Goal: Communication & Community: Answer question/provide support

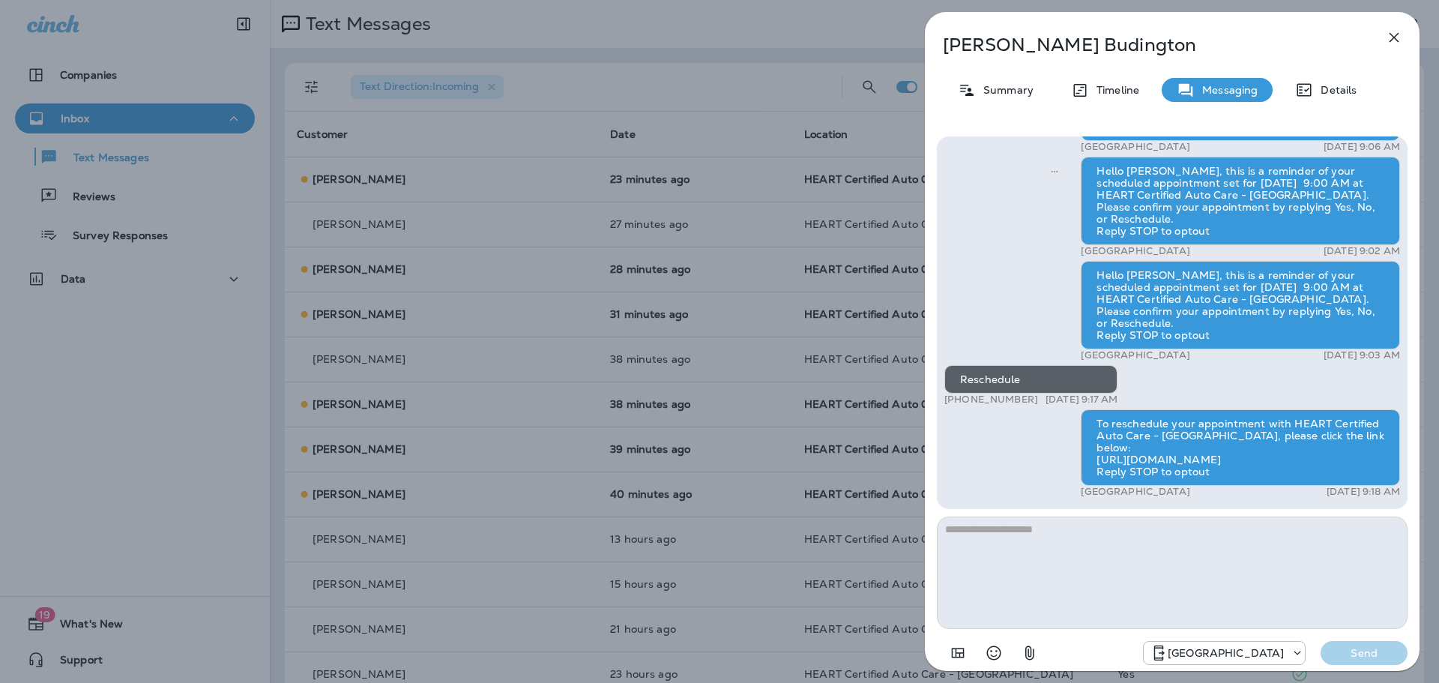
click at [535, 73] on div "[PERSON_NAME] Summary Timeline Messaging Details Hi [PERSON_NAME]! This is [PER…" at bounding box center [719, 341] width 1439 height 683
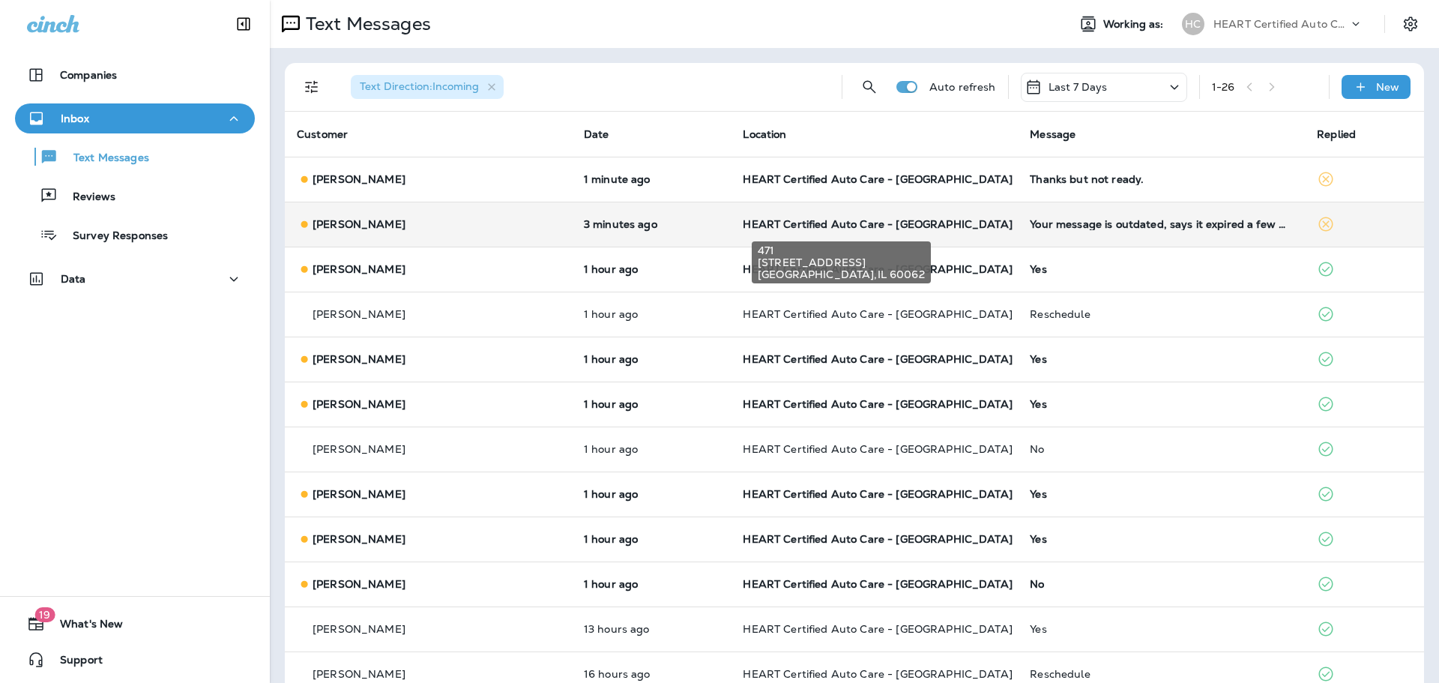
click at [743, 226] on span "HEART Certified Auto Care - [GEOGRAPHIC_DATA]" at bounding box center [877, 223] width 269 height 13
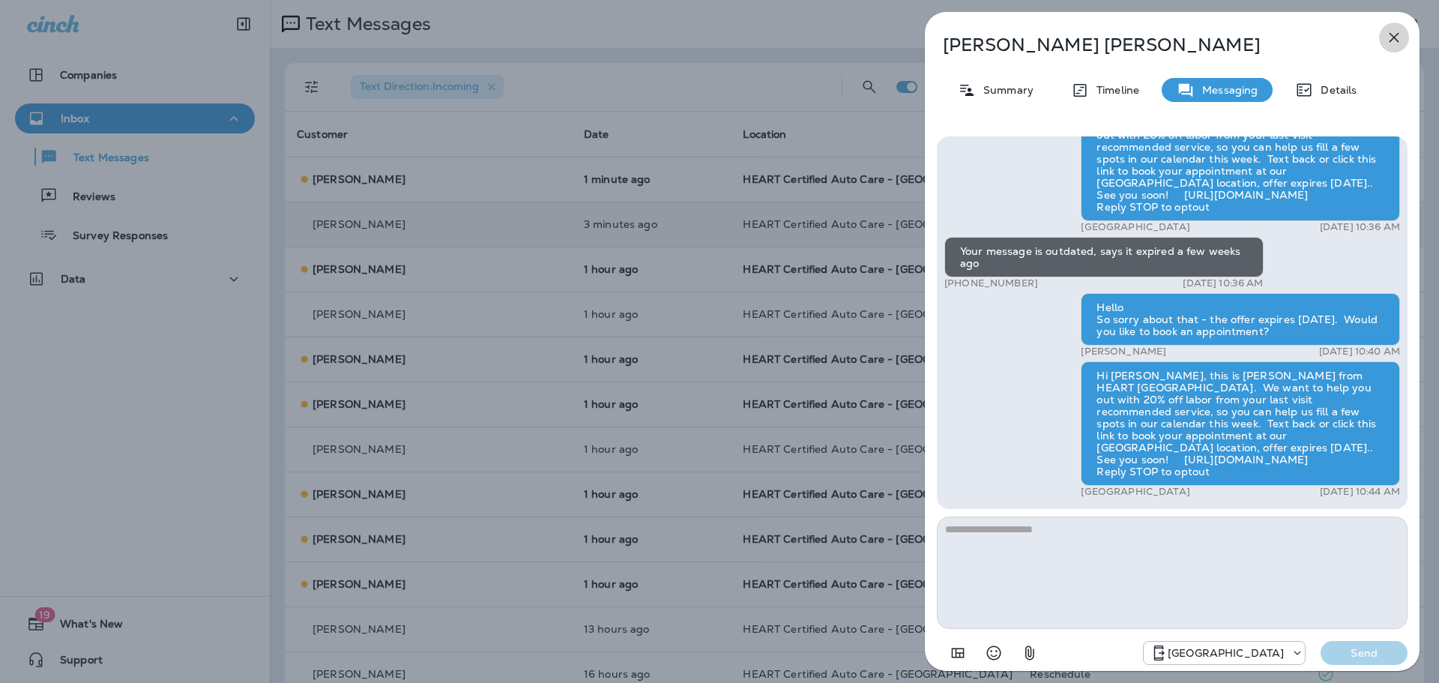
click at [1392, 36] on icon "button" at bounding box center [1395, 38] width 10 height 10
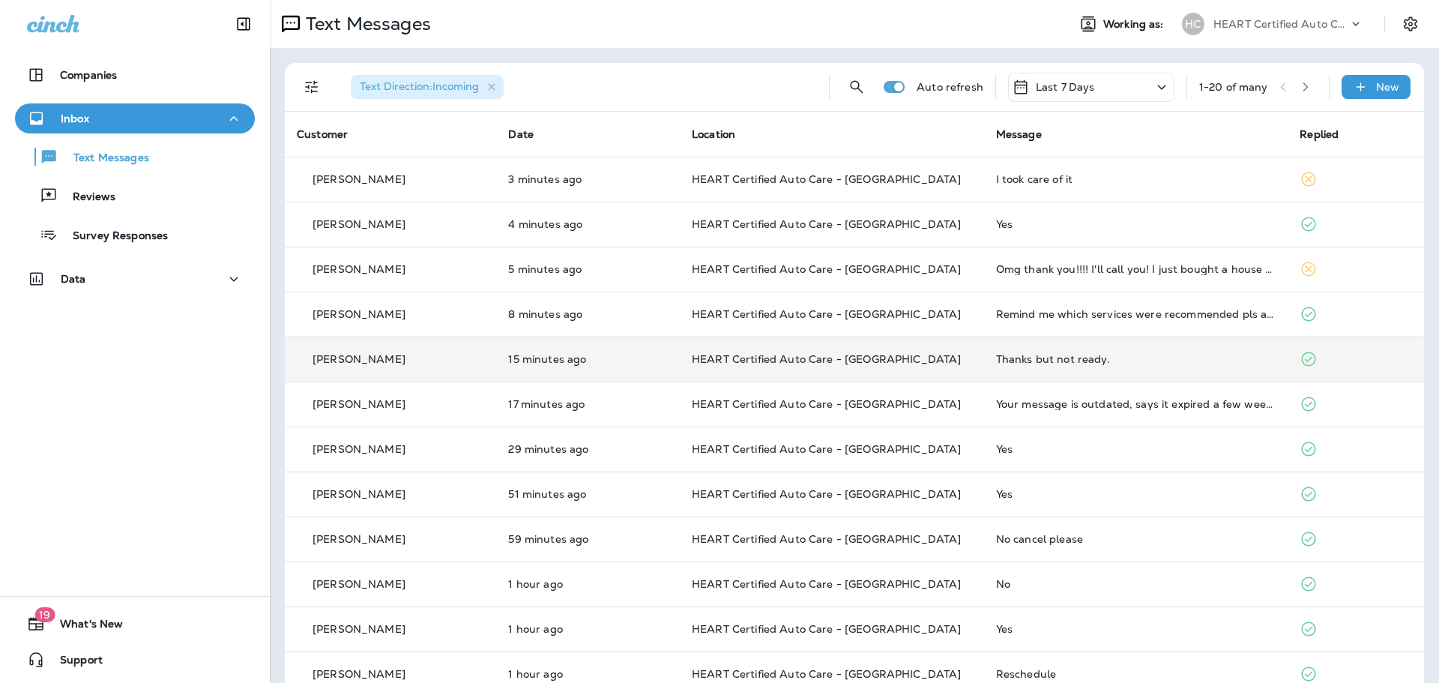
click at [1011, 356] on div "Thanks but not ready." at bounding box center [1136, 359] width 280 height 12
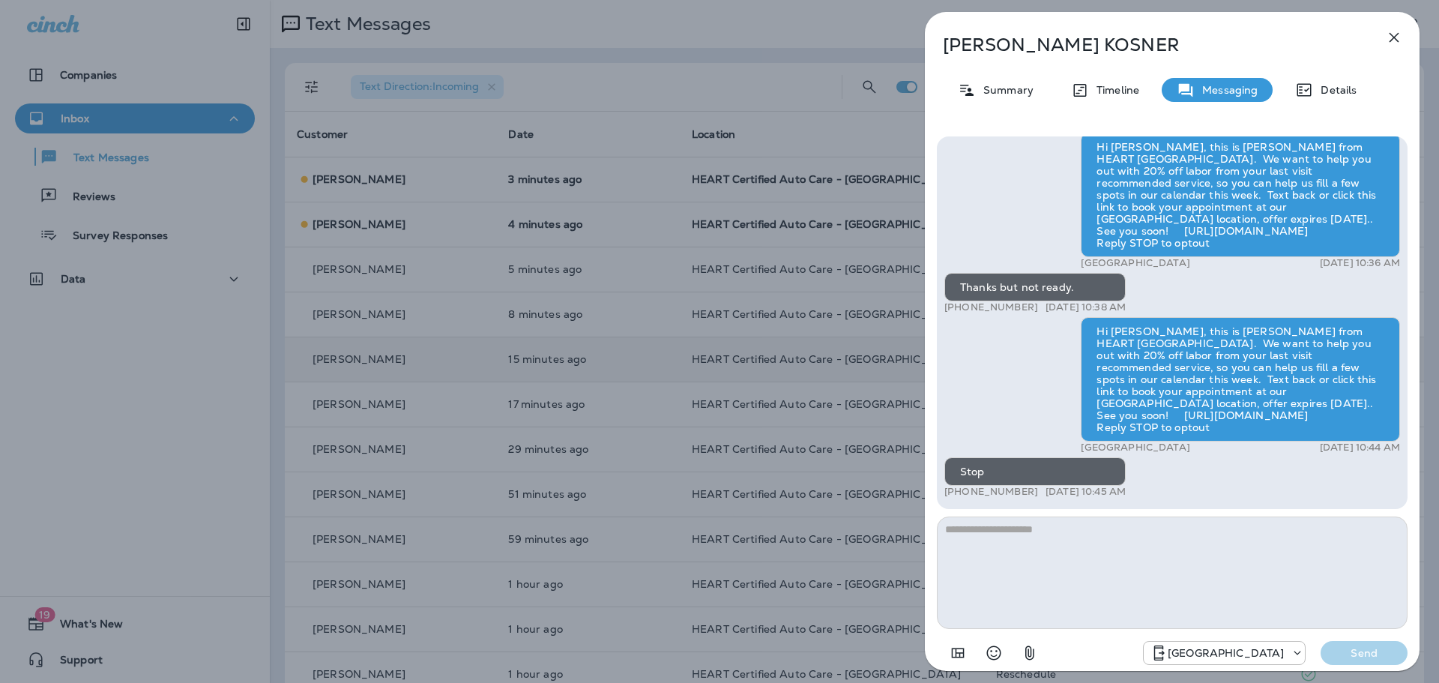
click at [1411, 41] on div "[PERSON_NAME] Summary Timeline Messaging Details Hello [PERSON_NAME], this is a…" at bounding box center [1172, 346] width 495 height 668
click at [1396, 35] on icon "button" at bounding box center [1395, 38] width 10 height 10
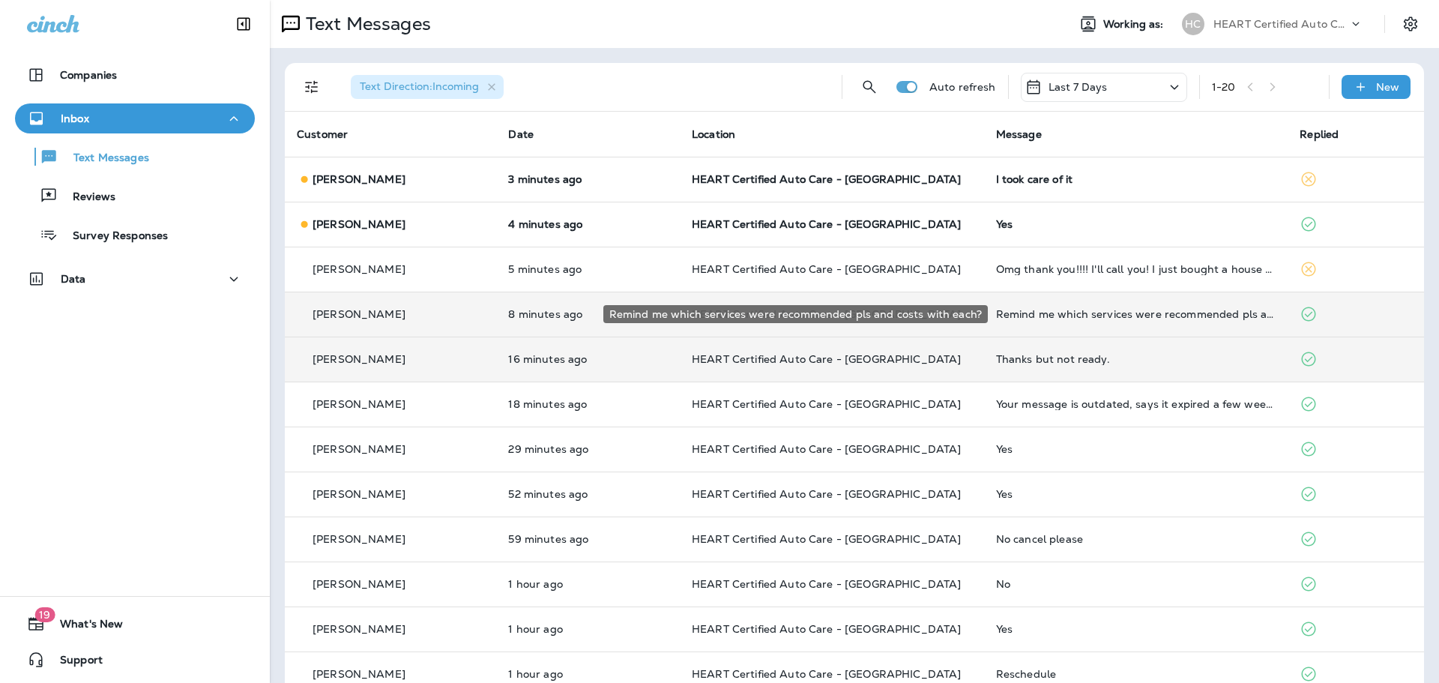
click at [1044, 310] on div "Remind me which services were recommended pls and costs with each?" at bounding box center [1136, 314] width 280 height 12
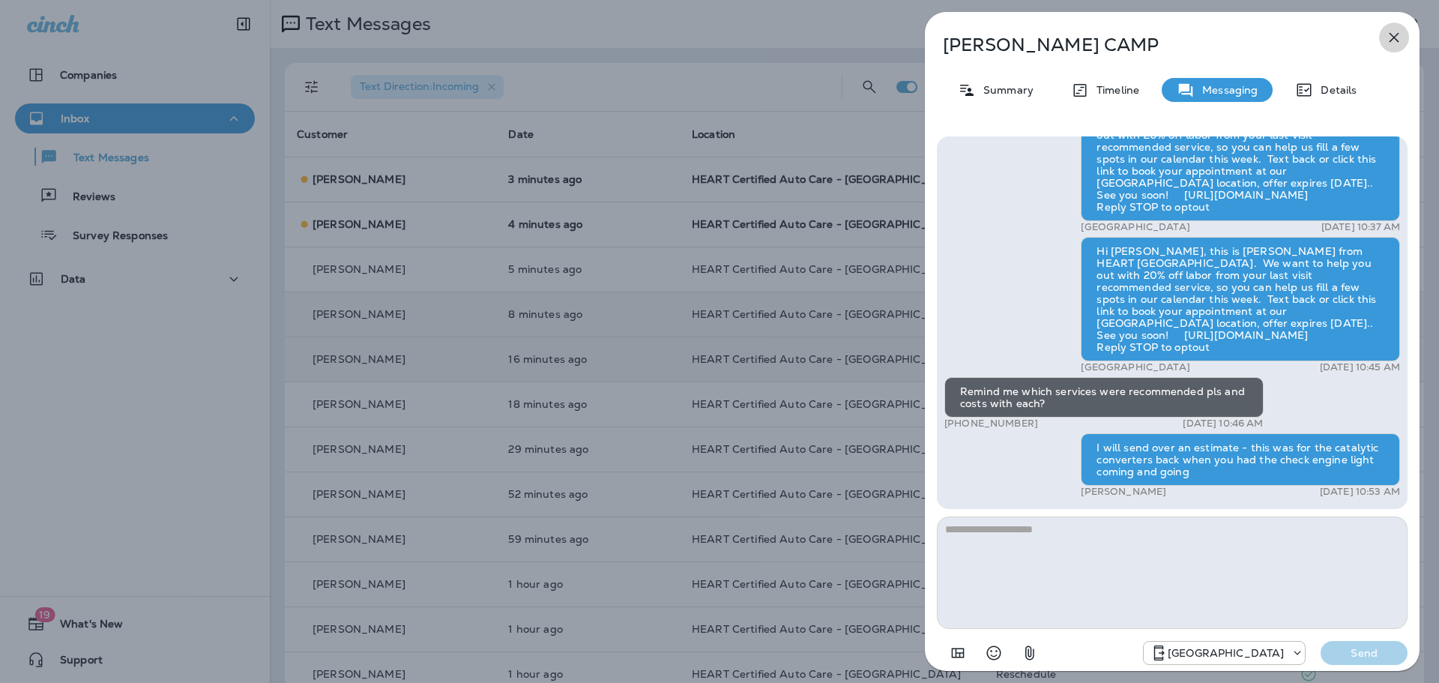
click at [1393, 36] on icon "button" at bounding box center [1395, 38] width 10 height 10
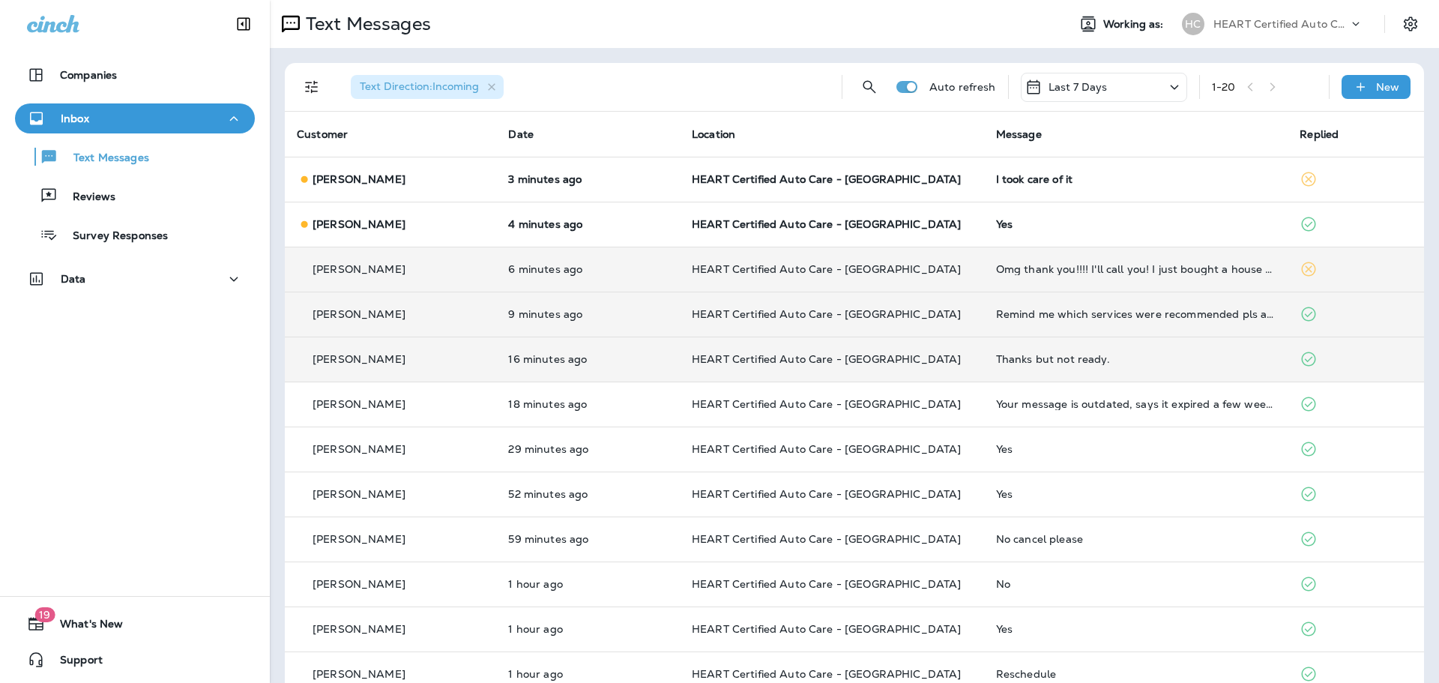
click at [699, 280] on td "HEART Certified Auto Care - [GEOGRAPHIC_DATA]" at bounding box center [832, 269] width 304 height 45
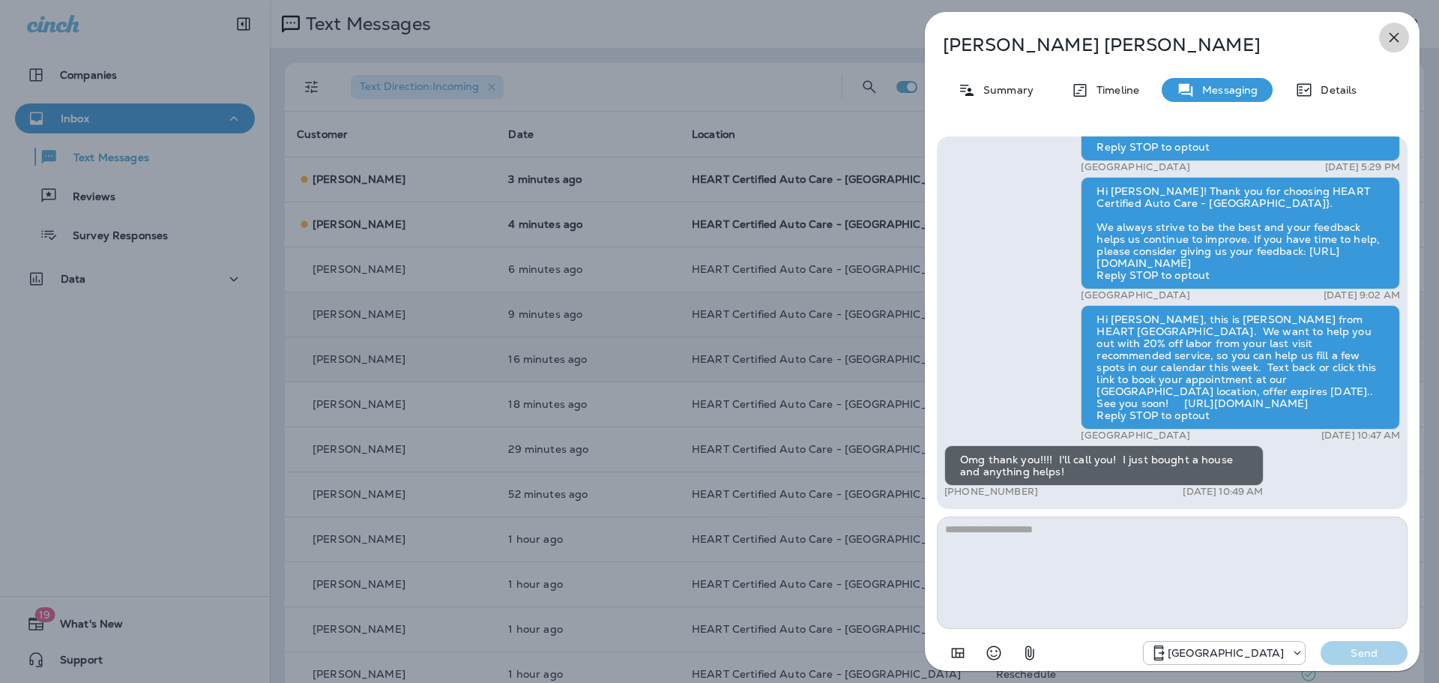
click at [1396, 40] on icon "button" at bounding box center [1395, 38] width 10 height 10
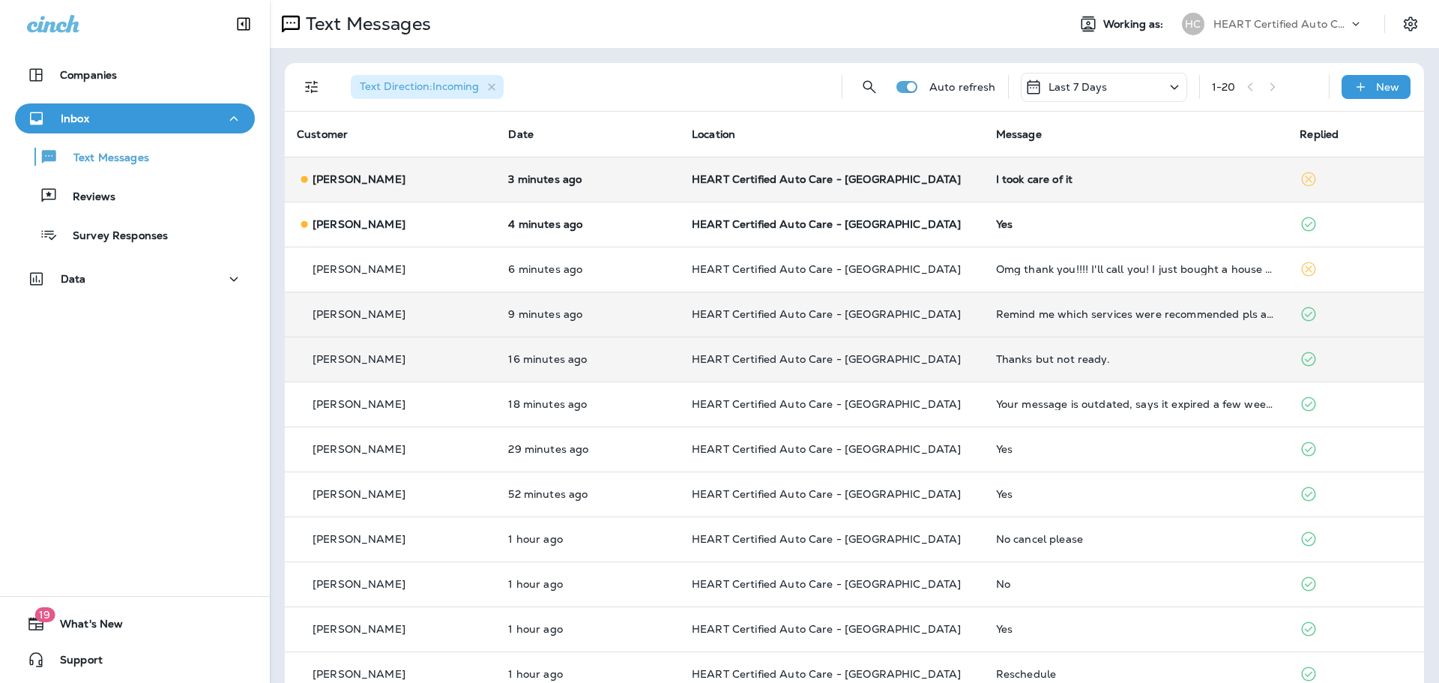
click at [972, 176] on p "HEART Certified Auto Care - [GEOGRAPHIC_DATA]" at bounding box center [832, 179] width 280 height 12
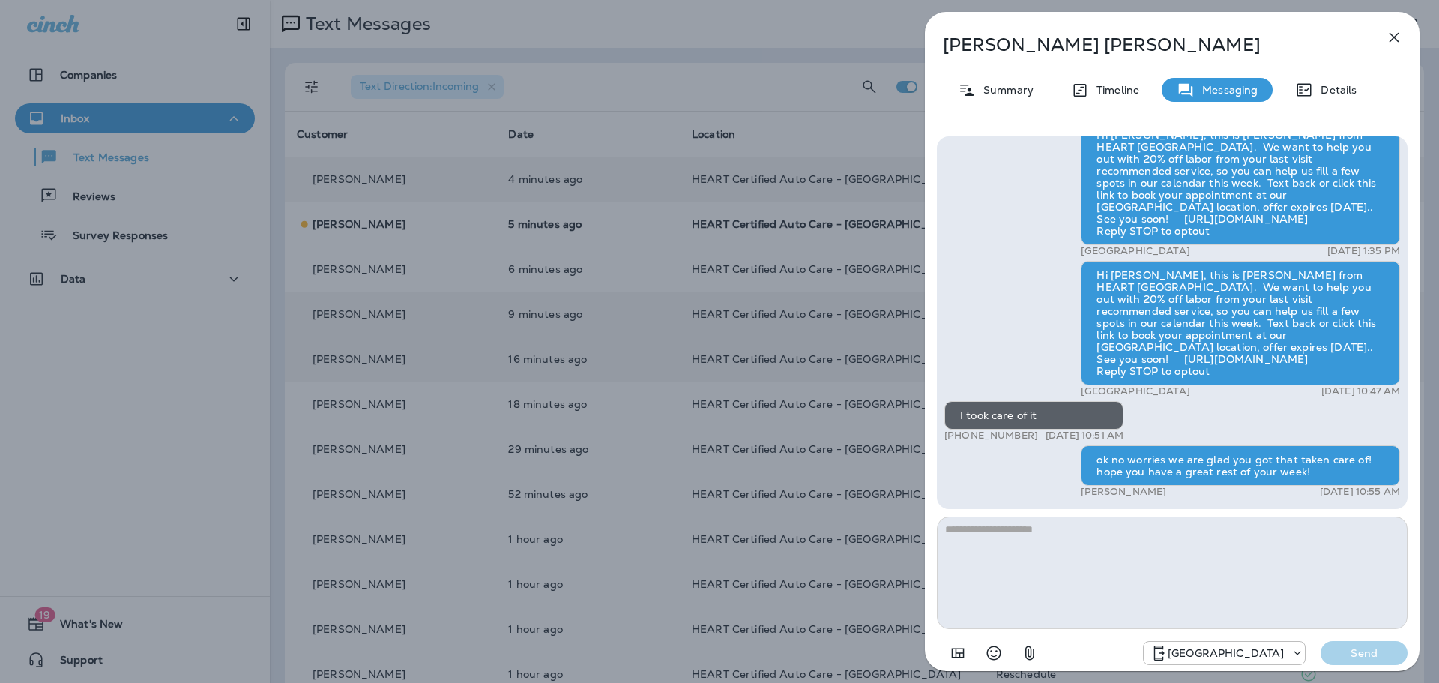
click at [1404, 34] on button "button" at bounding box center [1394, 37] width 30 height 30
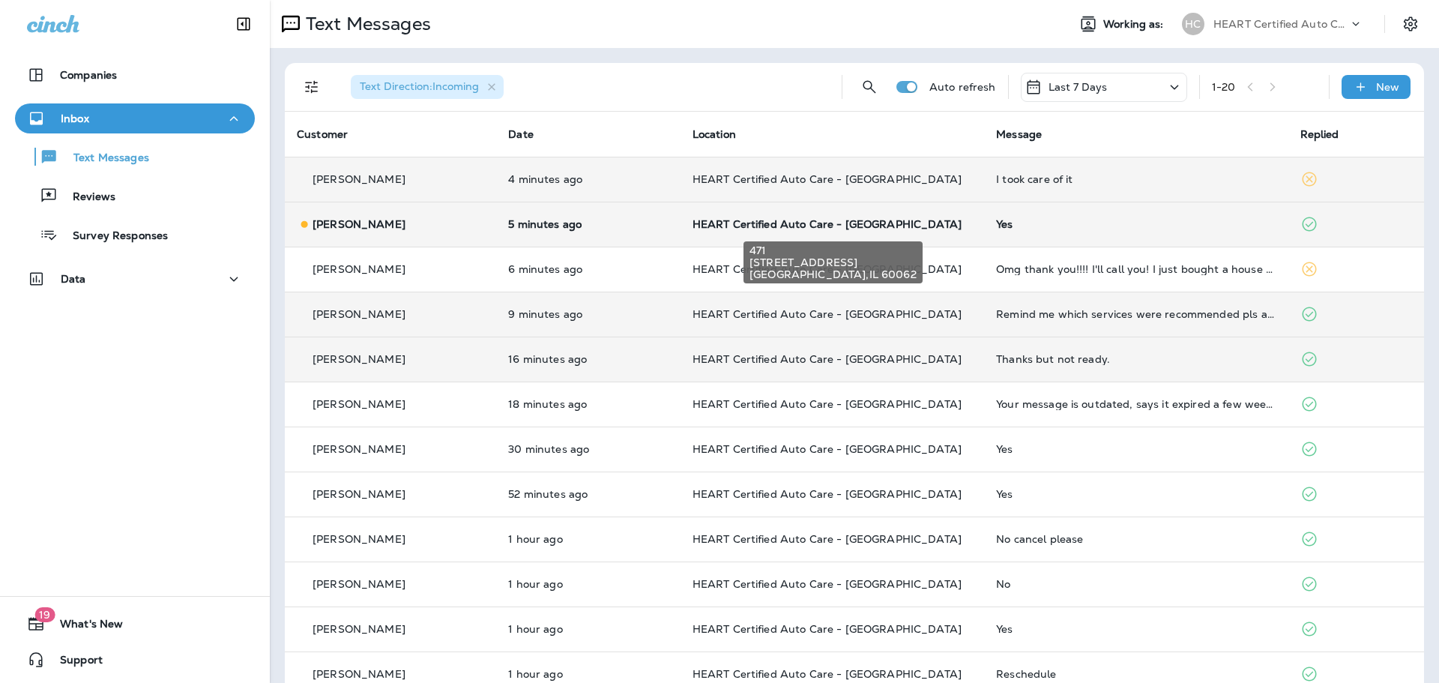
click at [731, 229] on span "HEART Certified Auto Care - [GEOGRAPHIC_DATA]" at bounding box center [827, 223] width 269 height 13
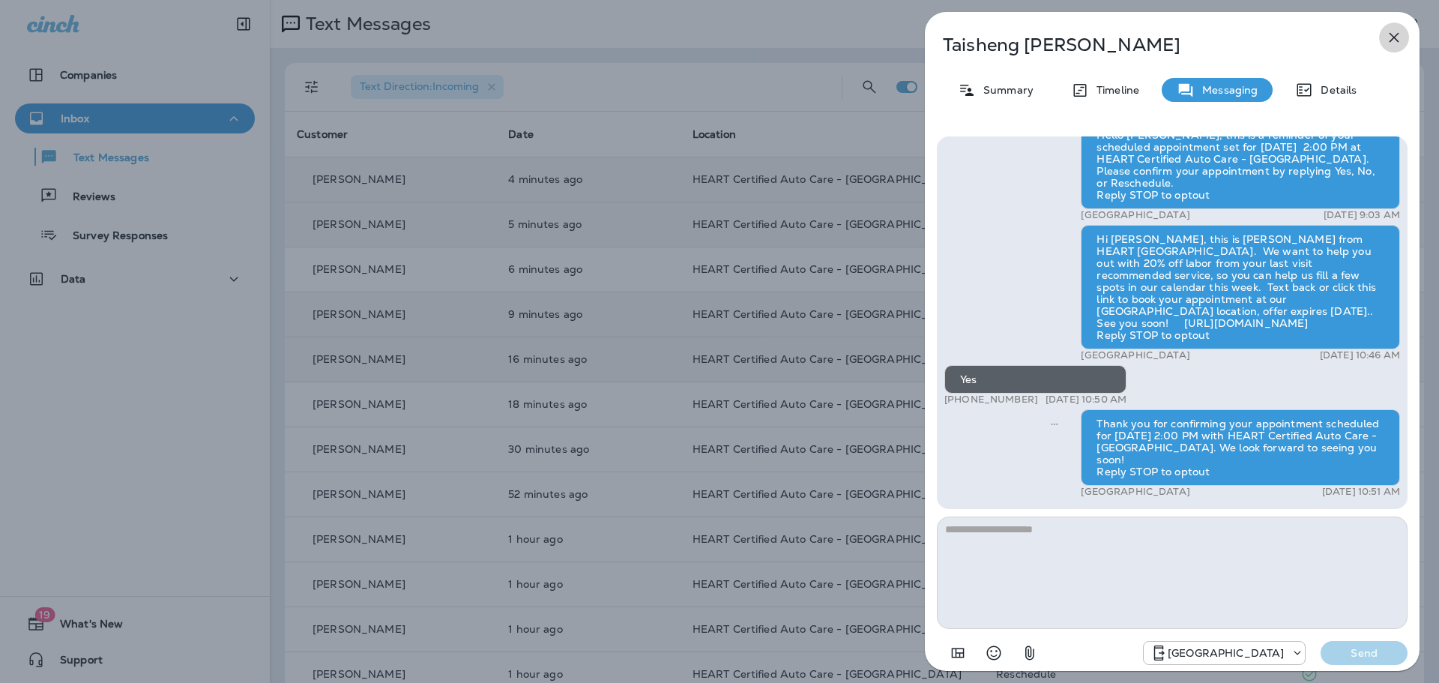
click at [1396, 34] on icon "button" at bounding box center [1395, 38] width 10 height 10
